Goal: Transaction & Acquisition: Purchase product/service

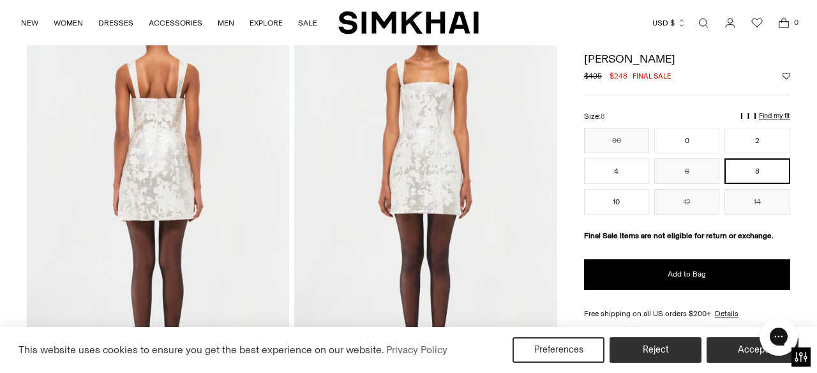
scroll to position [490, 0]
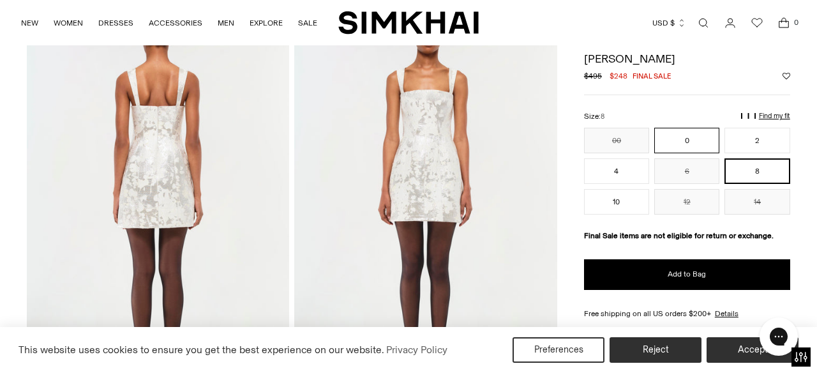
click at [712, 148] on button "0" at bounding box center [686, 141] width 65 height 26
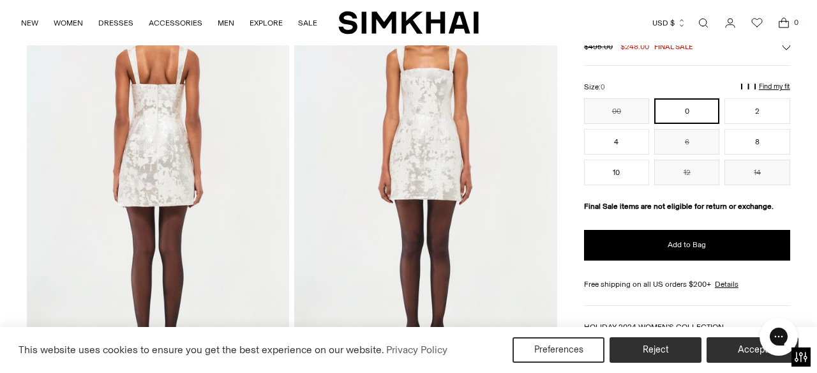
scroll to position [470, 0]
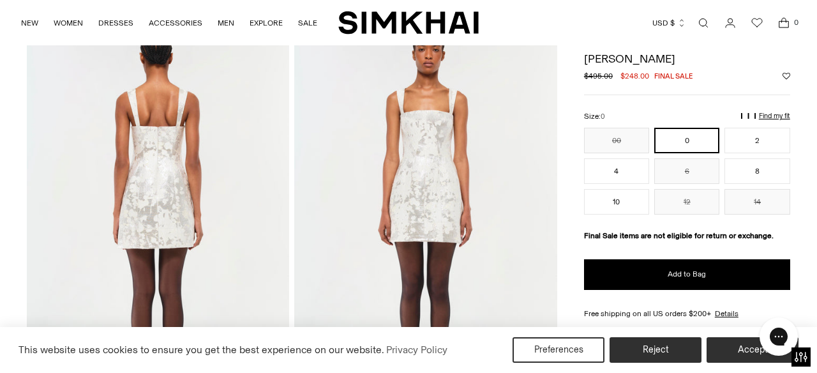
click at [756, 114] on button "Find my fit" at bounding box center [765, 116] width 49 height 8
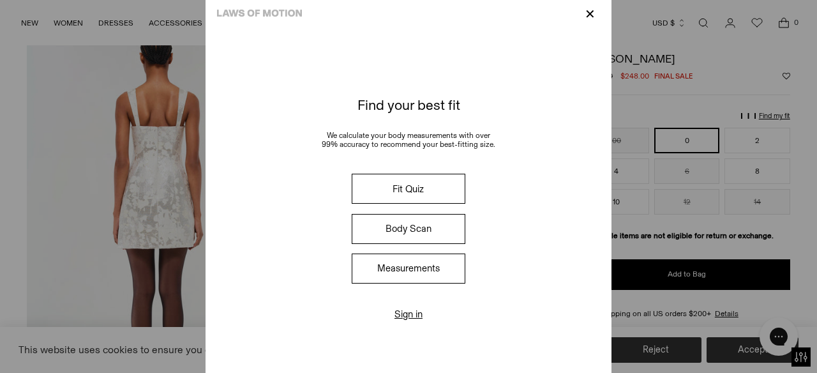
click at [454, 180] on button "Fit Quiz" at bounding box center [409, 189] width 114 height 30
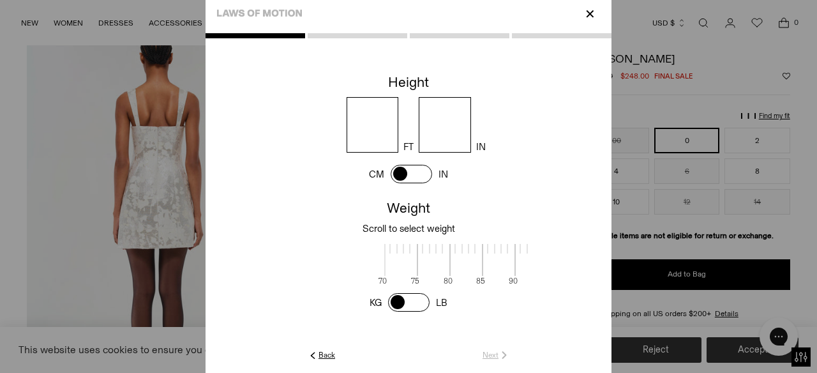
scroll to position [1, 415]
click at [369, 132] on input "number" at bounding box center [373, 125] width 52 height 56
type input "*"
click at [440, 130] on input "number" at bounding box center [445, 125] width 52 height 56
type input "*"
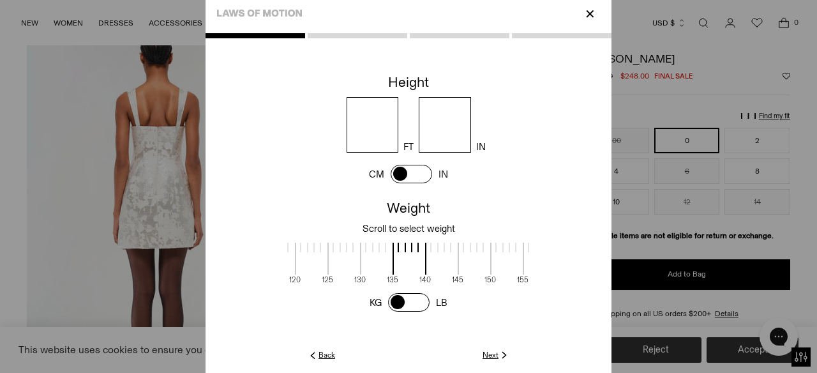
click at [484, 193] on cc-height at bounding box center [409, 133] width 406 height 126
drag, startPoint x: 422, startPoint y: 265, endPoint x: 486, endPoint y: 262, distance: 63.9
click at [486, 262] on span at bounding box center [471, 259] width 34 height 32
drag, startPoint x: 435, startPoint y: 268, endPoint x: 484, endPoint y: 268, distance: 49.8
click at [484, 268] on span at bounding box center [491, 259] width 34 height 32
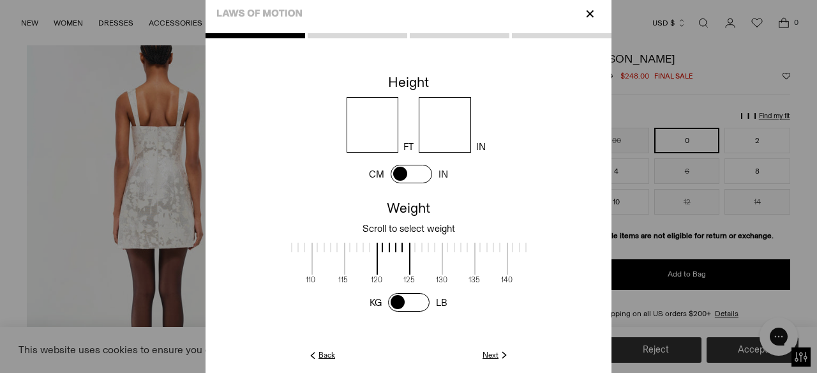
scroll to position [1, 334]
drag, startPoint x: 432, startPoint y: 264, endPoint x: 400, endPoint y: 264, distance: 32.5
click at [400, 264] on span at bounding box center [393, 259] width 34 height 32
click at [374, 256] on span at bounding box center [377, 259] width 34 height 32
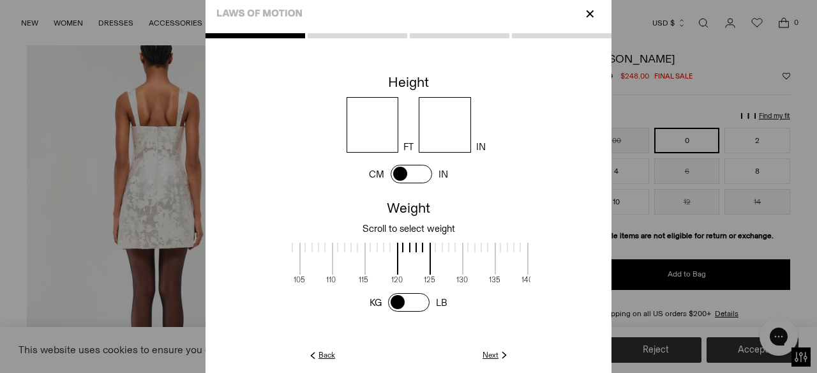
scroll to position [1, 313]
drag, startPoint x: 401, startPoint y: 258, endPoint x: 438, endPoint y: 260, distance: 36.4
click at [438, 260] on span at bounding box center [446, 259] width 34 height 32
click at [491, 355] on link "Next" at bounding box center [496, 354] width 27 height 11
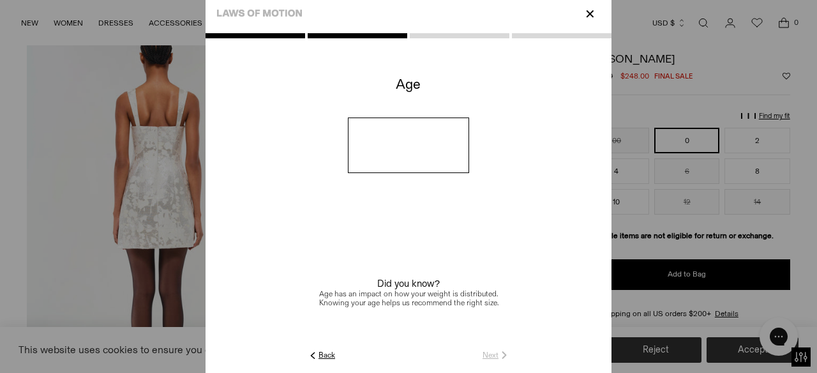
click at [405, 140] on input "number" at bounding box center [409, 145] width 122 height 56
type input "**"
click at [483, 363] on div at bounding box center [409, 205] width 406 height 345
click at [485, 354] on link "Next" at bounding box center [496, 354] width 27 height 11
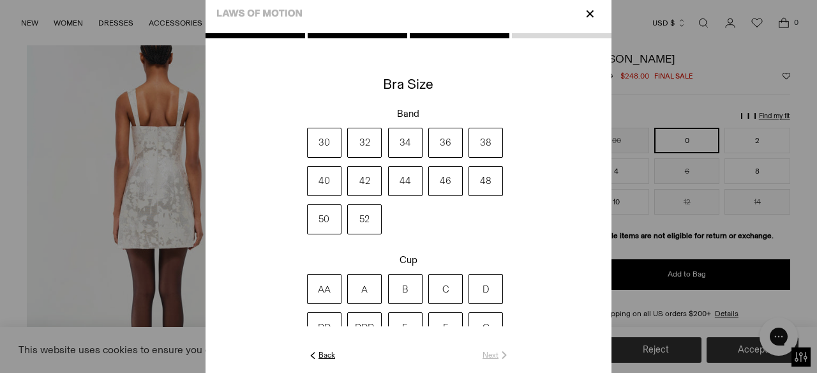
click at [417, 147] on label "34" at bounding box center [405, 143] width 34 height 30
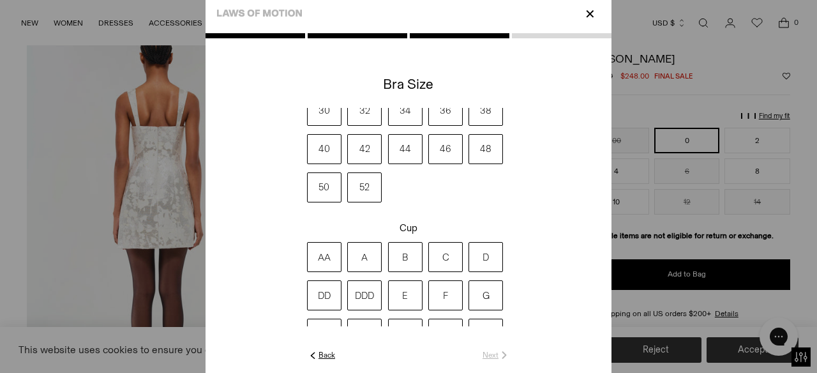
scroll to position [42, 0]
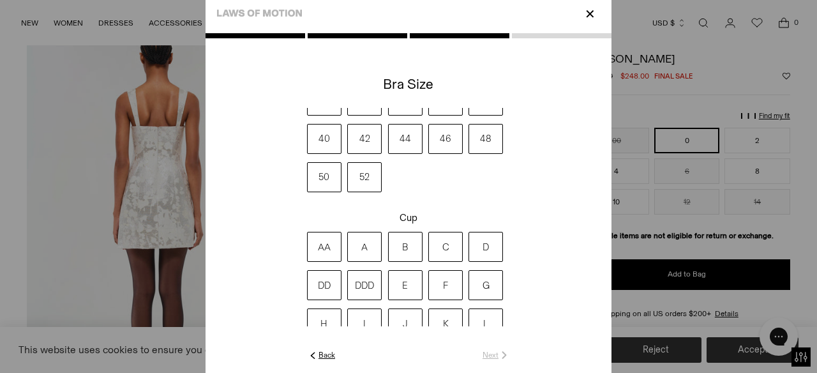
click at [448, 248] on label "C" at bounding box center [445, 247] width 34 height 30
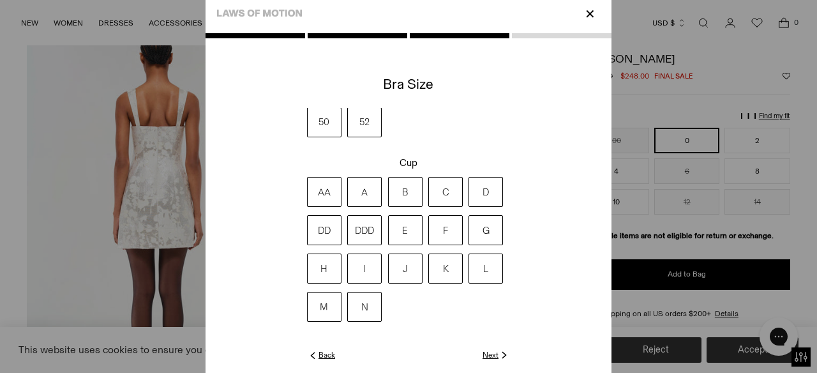
click at [488, 355] on link "Next" at bounding box center [496, 354] width 27 height 11
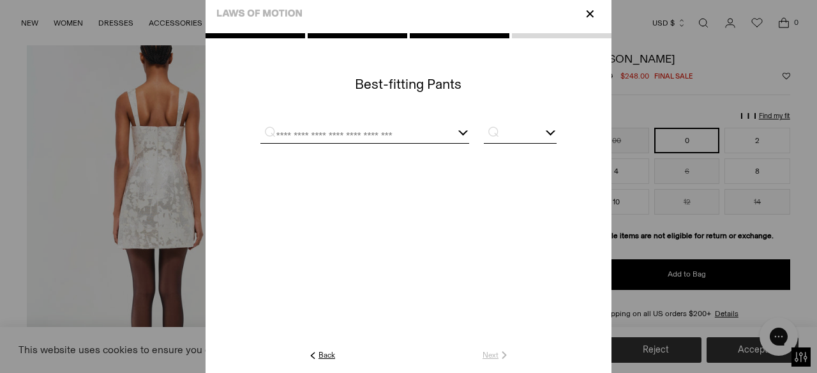
click at [382, 133] on input "text" at bounding box center [348, 135] width 177 height 16
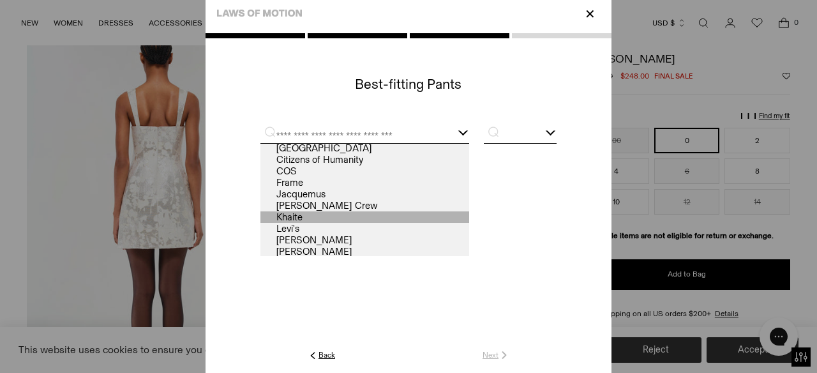
scroll to position [0, 0]
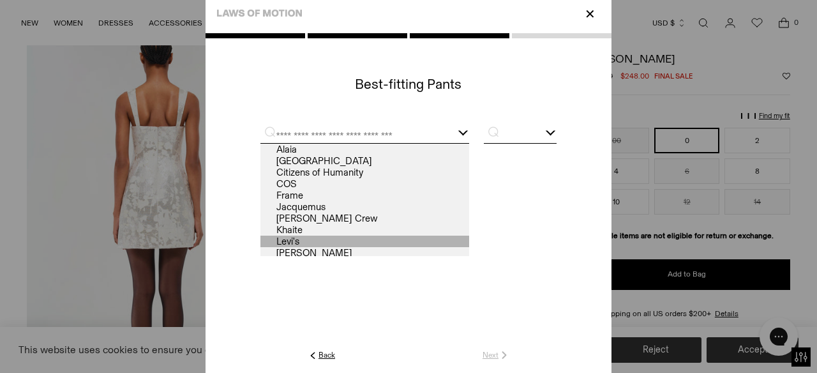
click at [321, 242] on link "Levi's" at bounding box center [364, 241] width 209 height 11
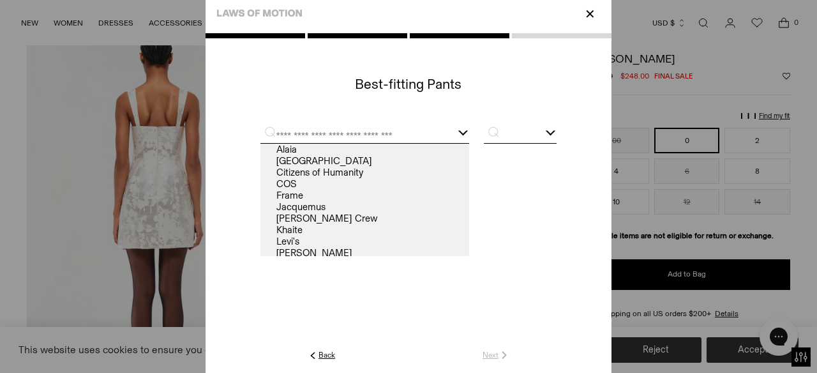
type input "******"
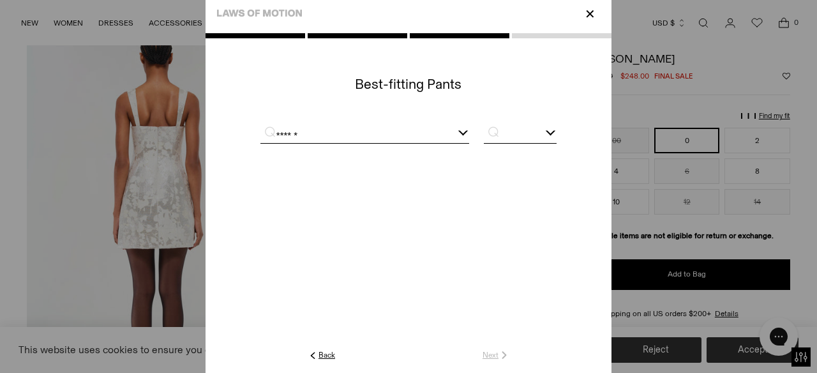
click at [469, 334] on bc-dropdown at bounding box center [409, 209] width 406 height 278
click at [381, 117] on div at bounding box center [408, 133] width 296 height 33
click at [353, 125] on div at bounding box center [408, 133] width 296 height 33
click at [458, 138] on div "******" at bounding box center [364, 135] width 209 height 16
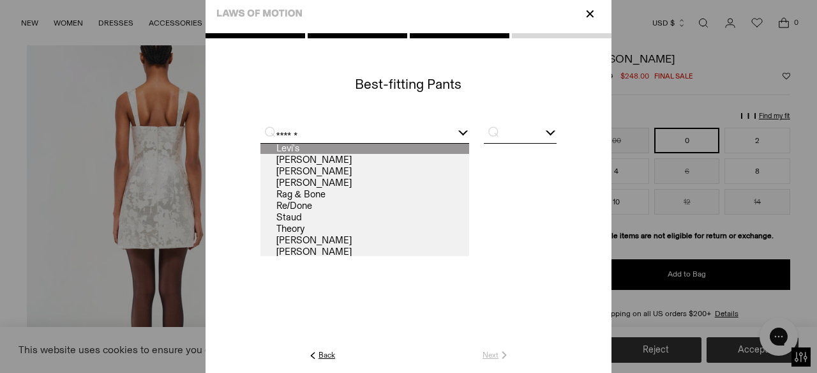
scroll to position [141, 0]
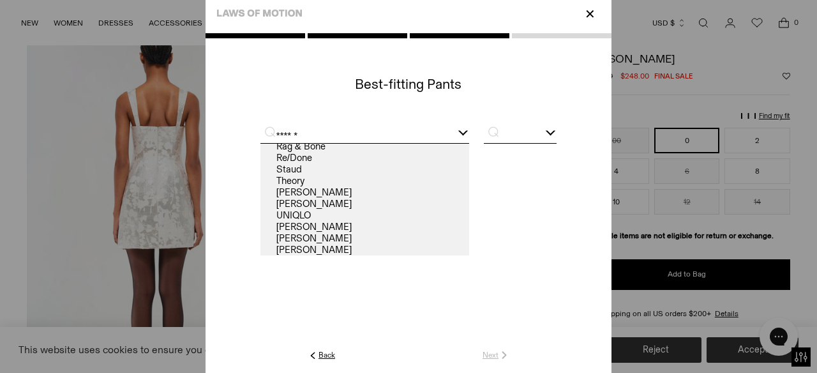
click at [527, 140] on input "text" at bounding box center [520, 135] width 73 height 16
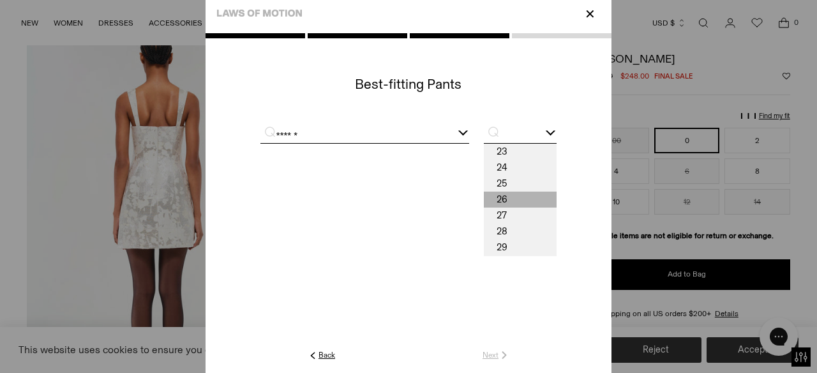
click at [516, 201] on span "26" at bounding box center [520, 199] width 73 height 16
type input "**"
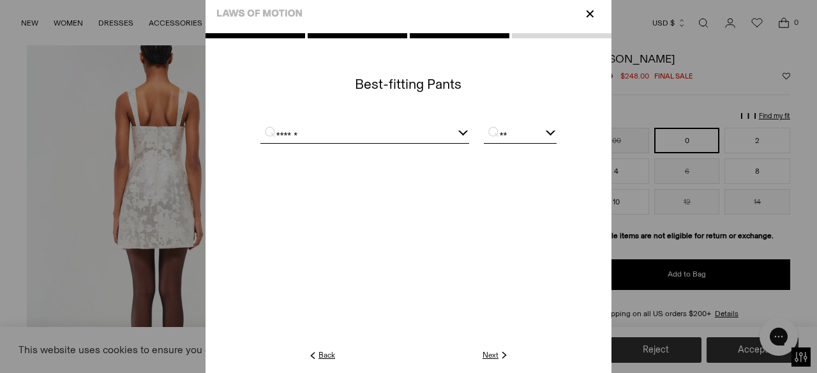
click at [489, 358] on link "Next" at bounding box center [496, 354] width 27 height 11
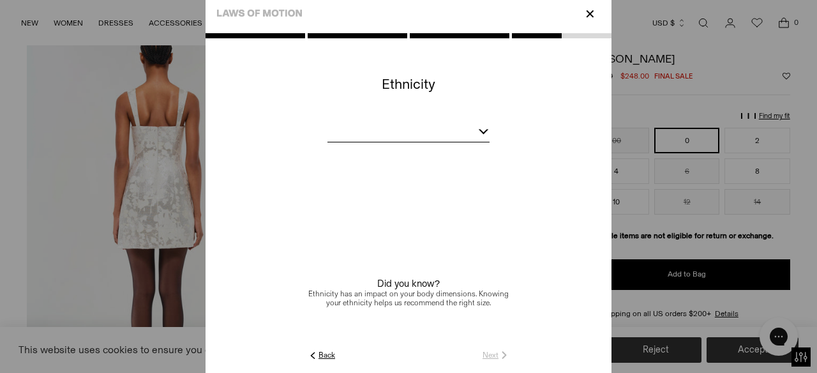
click at [429, 130] on div at bounding box center [408, 134] width 162 height 16
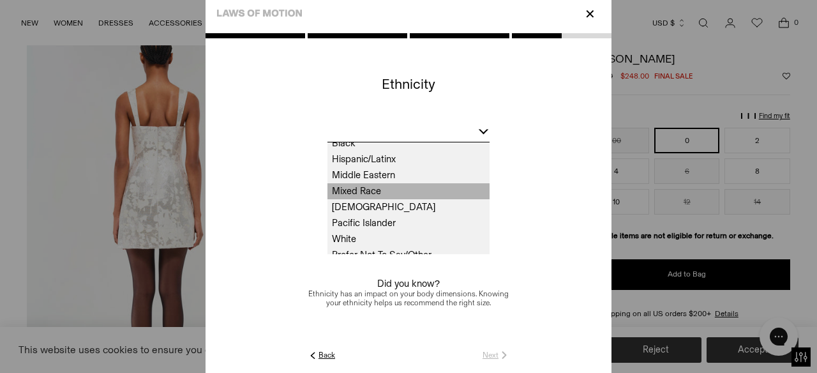
scroll to position [47, 0]
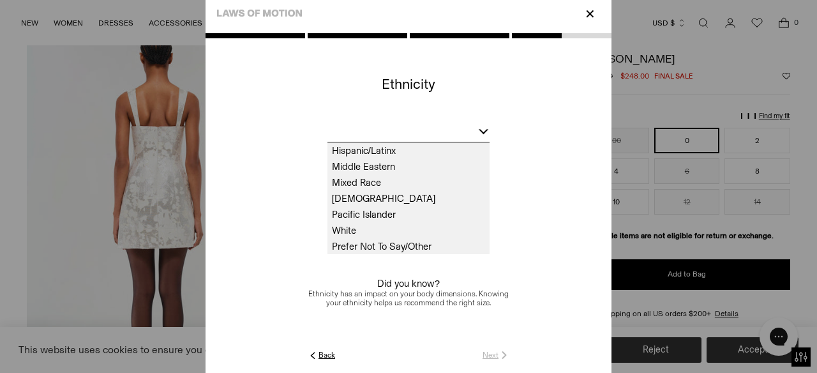
click at [394, 228] on span "White" at bounding box center [408, 231] width 162 height 16
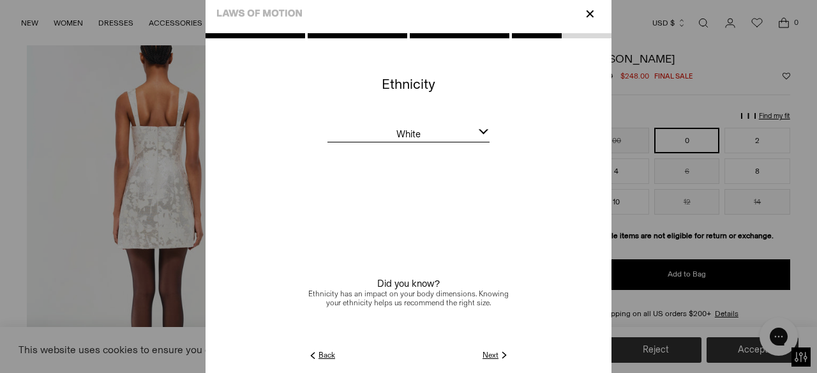
click at [494, 352] on link "Next" at bounding box center [496, 354] width 27 height 11
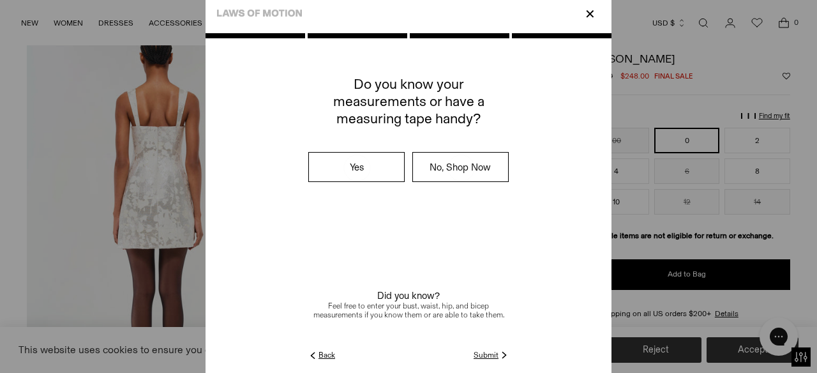
click at [491, 356] on link "Submit" at bounding box center [492, 354] width 36 height 11
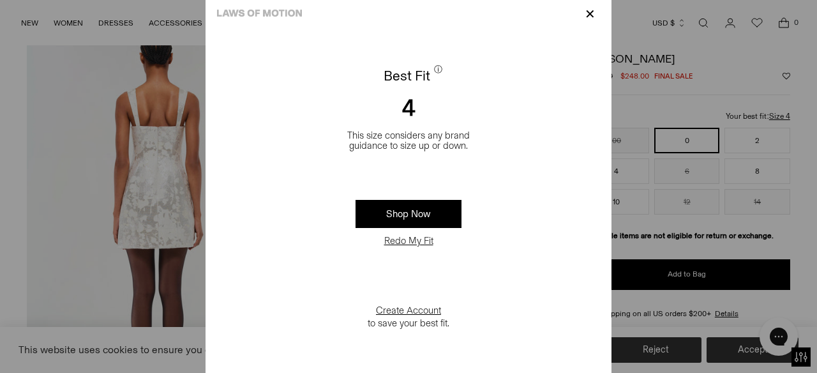
click at [588, 20] on p "✕" at bounding box center [589, 14] width 17 height 22
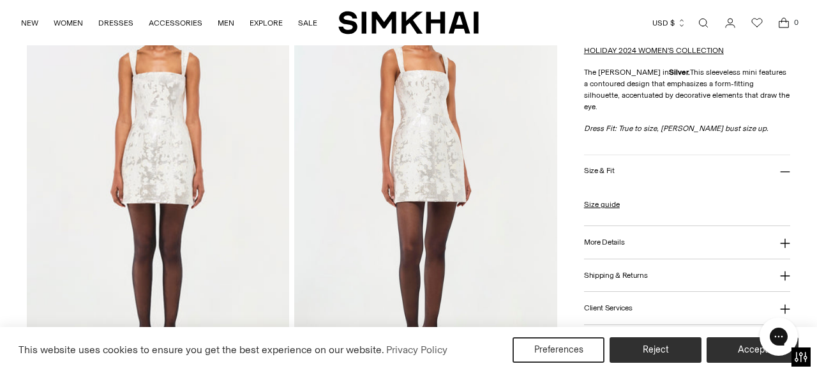
scroll to position [962, 0]
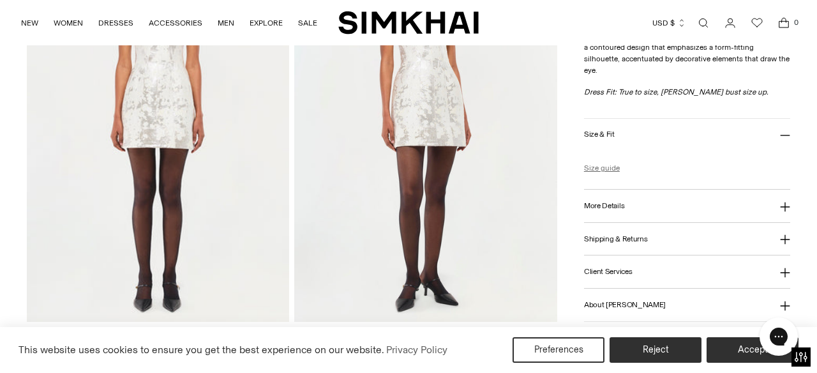
click at [617, 167] on link "Size guide" at bounding box center [602, 167] width 36 height 11
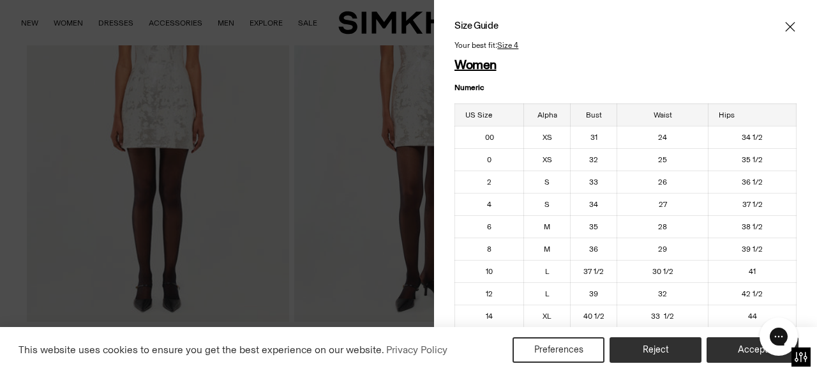
click at [789, 25] on icon "Close" at bounding box center [790, 26] width 10 height 13
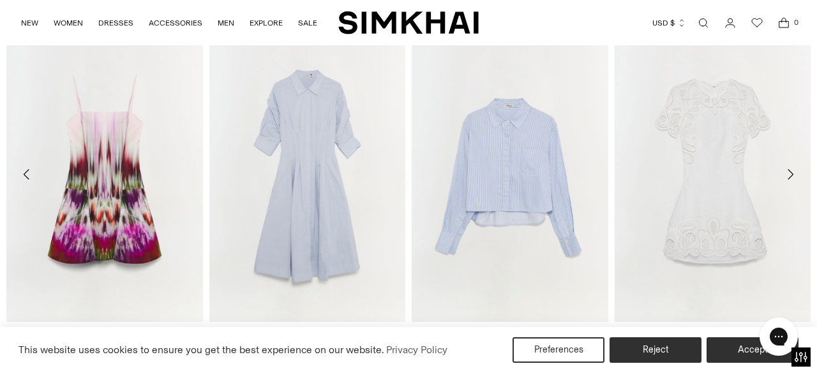
scroll to position [1103, 0]
